Goal: Task Accomplishment & Management: Use online tool/utility

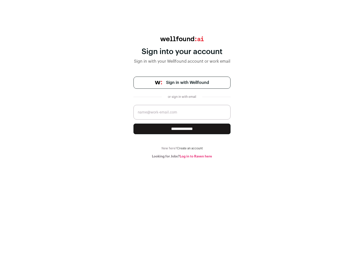
click at [187, 83] on span "Sign in with Wellfound" at bounding box center [187, 83] width 43 height 6
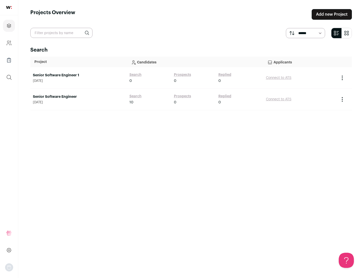
click at [78, 97] on link "Senior Software Engineer" at bounding box center [78, 96] width 91 height 5
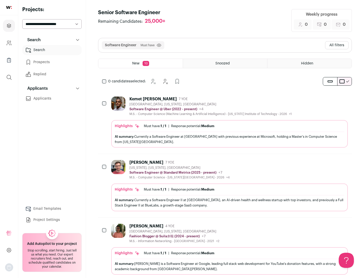
click at [225, 122] on div "Highlights Must have: 1 / 1 How many must haves have been fulfilled? | Response…" at bounding box center [229, 134] width 236 height 28
